Goal: Transaction & Acquisition: Purchase product/service

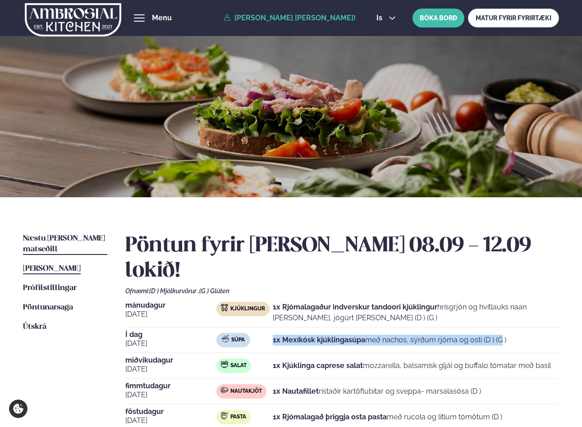
click at [79, 241] on span "Næstu [PERSON_NAME] matseðill" at bounding box center [64, 244] width 82 height 18
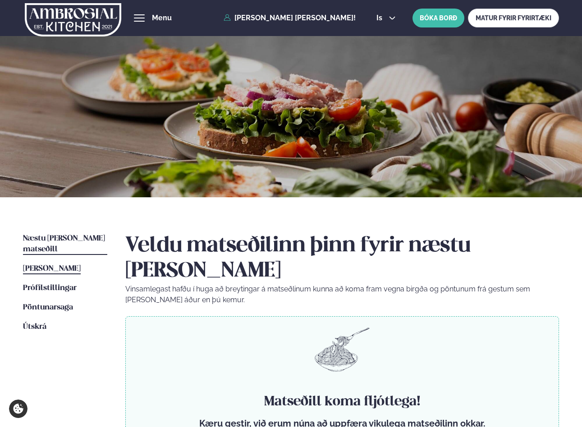
click at [74, 265] on span "[PERSON_NAME]" at bounding box center [52, 269] width 58 height 8
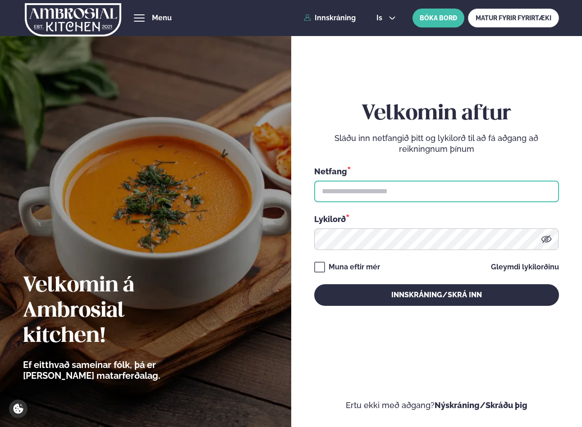
click at [392, 185] on input "text" at bounding box center [436, 192] width 245 height 22
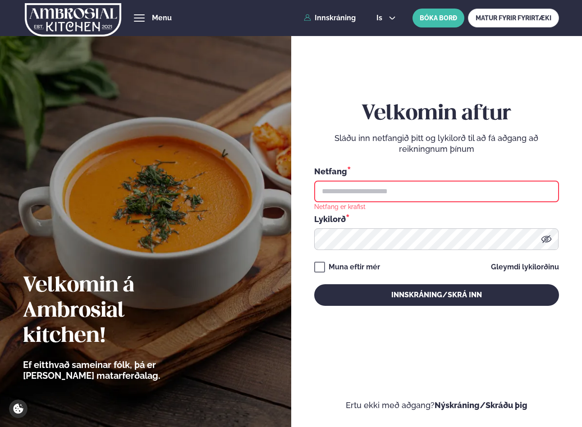
type input "**********"
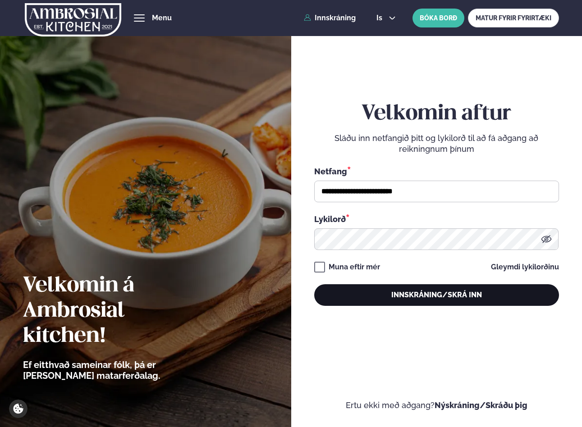
click at [417, 294] on button "Innskráning/Skrá inn" at bounding box center [436, 295] width 245 height 22
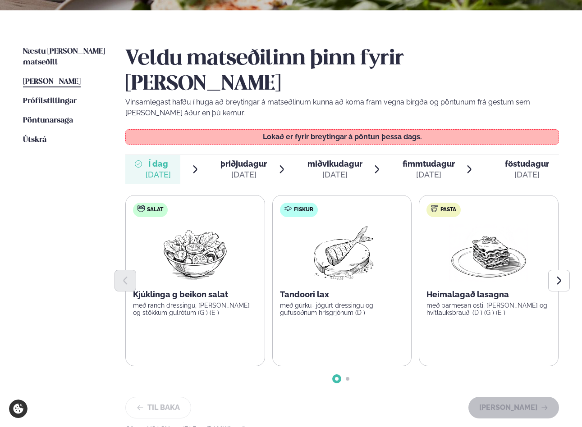
scroll to position [190, 0]
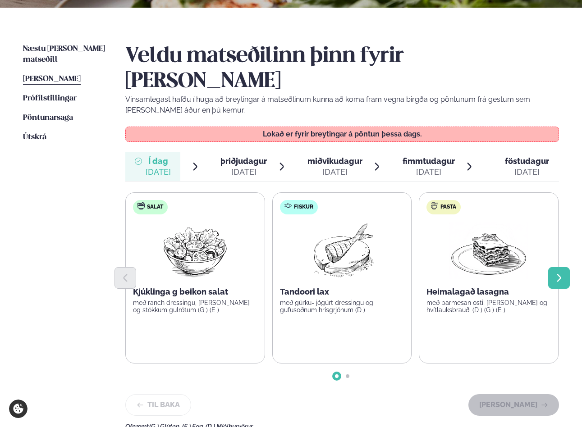
click at [556, 273] on icon "Next slide" at bounding box center [559, 278] width 10 height 10
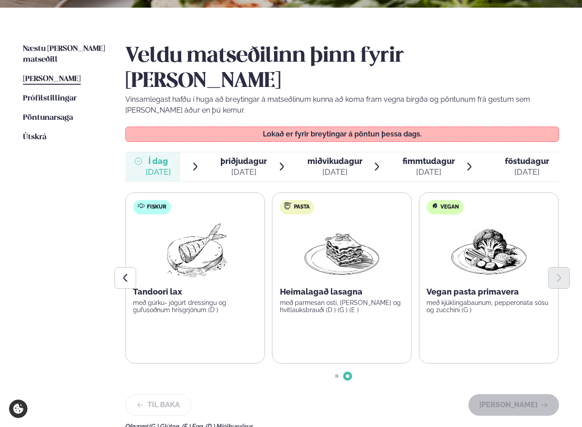
click at [250, 156] on span "þriðjudagur" at bounding box center [243, 160] width 46 height 9
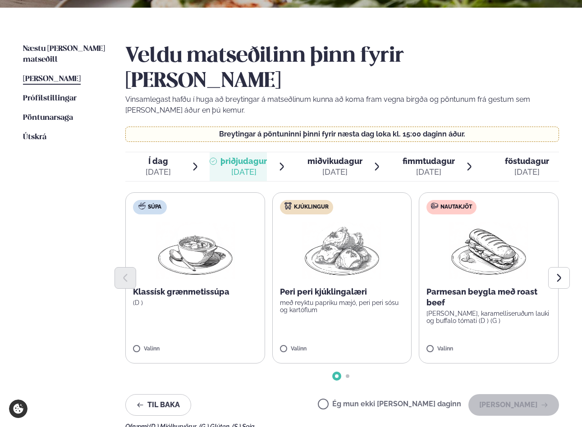
click at [372, 299] on p "með reyktu papriku mæjó, peri peri sósu og kartöflum" at bounding box center [342, 306] width 124 height 14
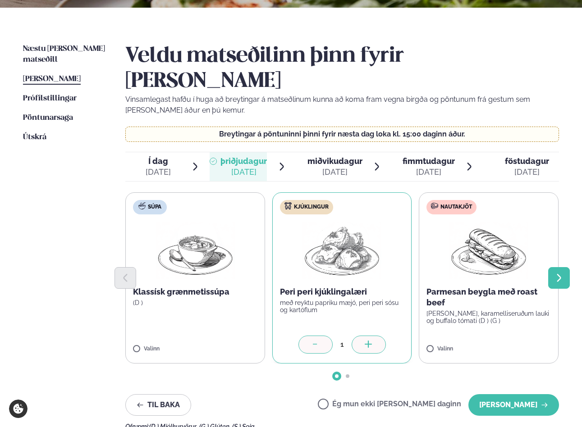
click at [562, 273] on icon "Next slide" at bounding box center [559, 278] width 10 height 10
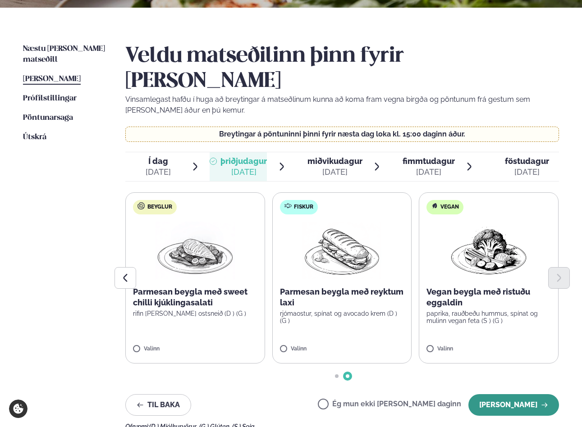
click at [515, 394] on button "[PERSON_NAME]" at bounding box center [513, 405] width 91 height 22
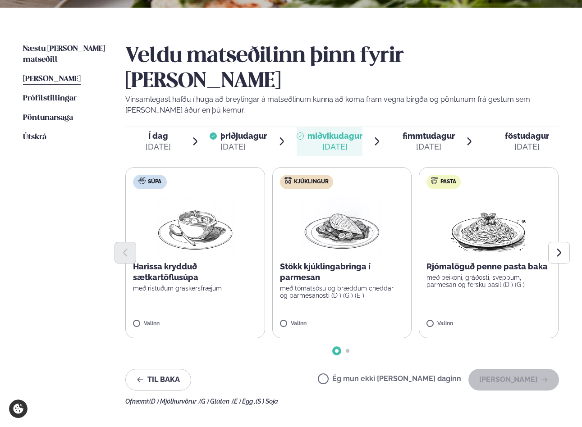
click at [375, 242] on div at bounding box center [342, 253] width 434 height 22
click at [386, 261] on p "Stökk kjúklingabringa í parmesan" at bounding box center [342, 272] width 124 height 22
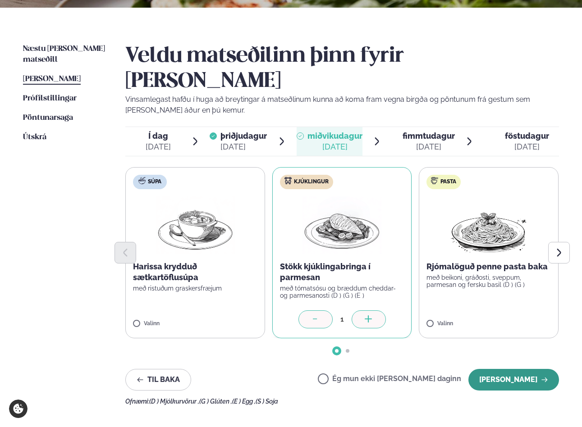
click at [515, 369] on button "[PERSON_NAME]" at bounding box center [513, 380] width 91 height 22
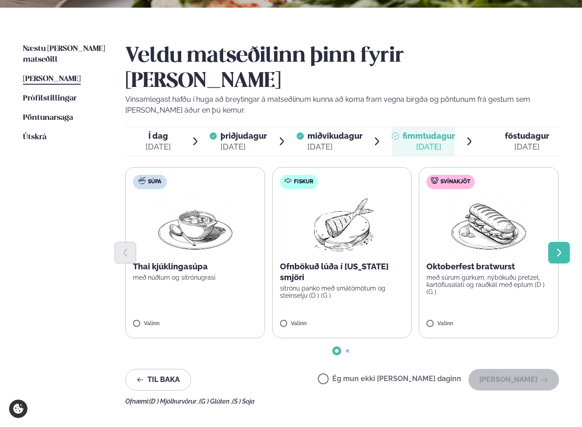
click at [555, 248] on icon "Next slide" at bounding box center [559, 253] width 10 height 10
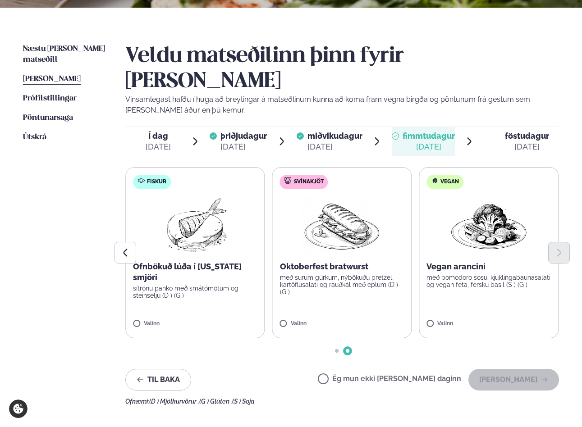
click at [316, 277] on label "Svínakjöt Oktoberfest bratwurst með súrum gúrkum, nýbökuðu pretzel, kartöflusal…" at bounding box center [342, 252] width 140 height 171
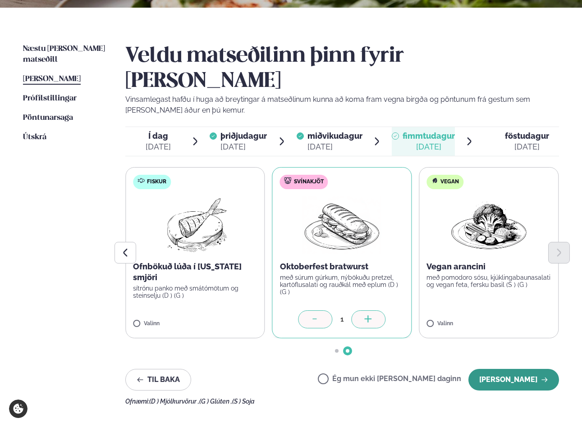
click at [520, 369] on button "[PERSON_NAME]" at bounding box center [513, 380] width 91 height 22
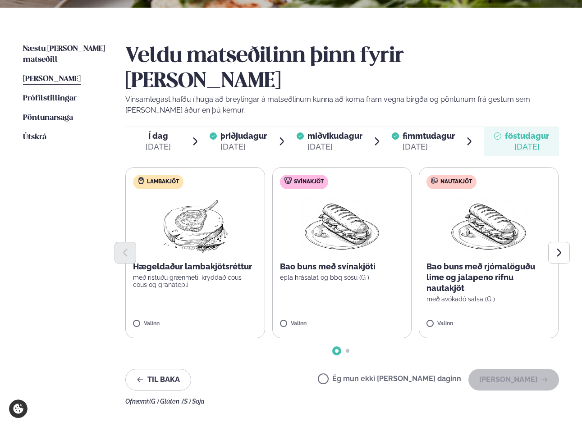
click at [491, 268] on p "Bao buns með rjómalöguðu lime og jalapeno rifnu nautakjöt" at bounding box center [489, 277] width 124 height 32
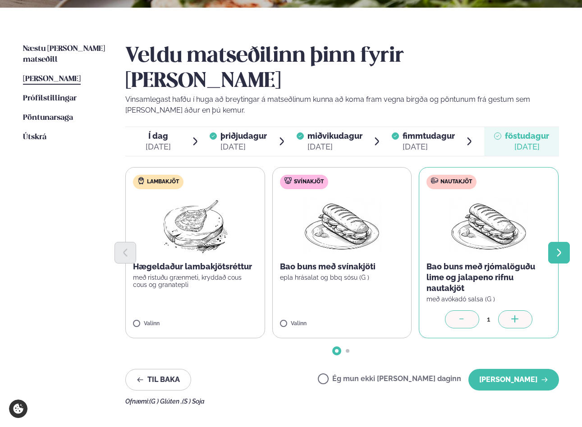
click at [565, 242] on button "Next slide" at bounding box center [559, 253] width 22 height 22
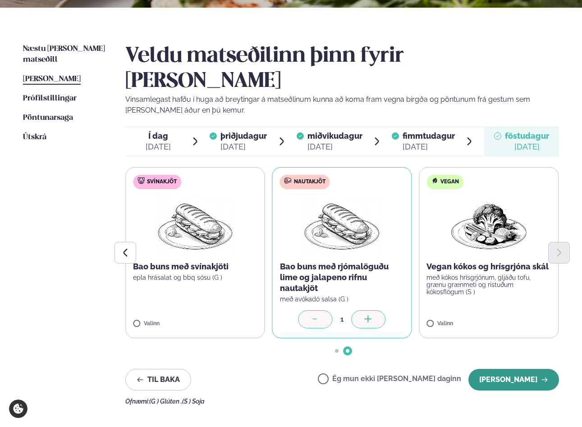
click at [512, 369] on button "[PERSON_NAME]" at bounding box center [513, 380] width 91 height 22
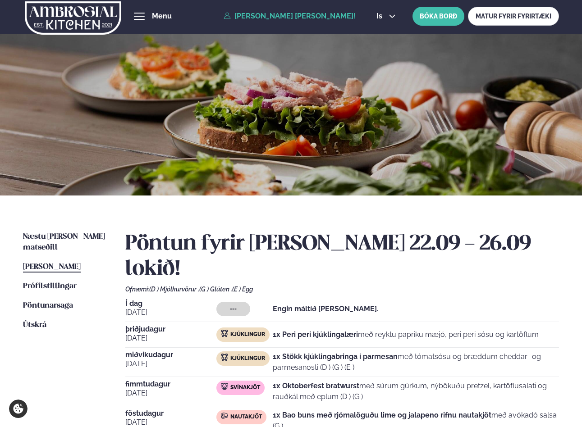
scroll to position [0, 0]
